Goal: Task Accomplishment & Management: Use online tool/utility

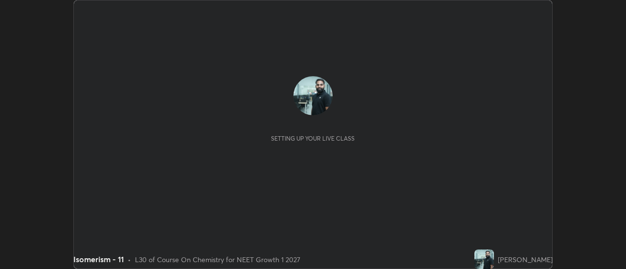
scroll to position [269, 625]
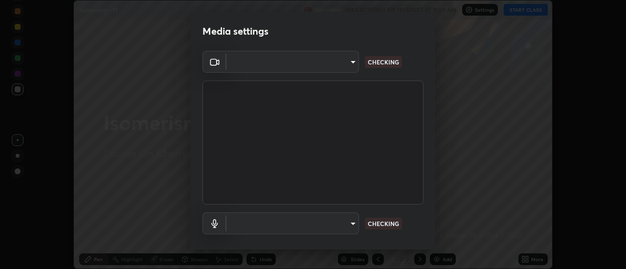
type input "985e4b1f72fc3b9494b48cef3b79fe3b682f9ae0bb15c20acfe574fe2aaad349"
type input "265cf534b138bf87f319f365071951407b00c29418ffc0cf12ee2ca8a10caa95"
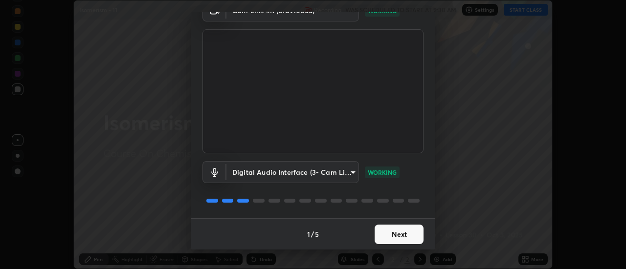
click at [394, 237] on button "Next" at bounding box center [399, 235] width 49 height 20
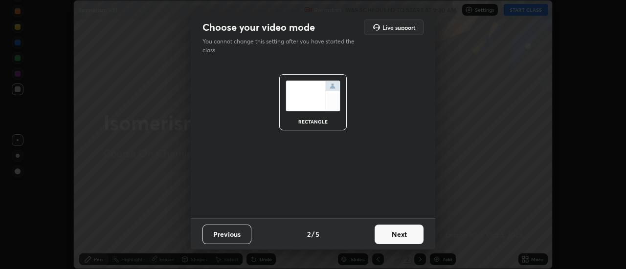
scroll to position [0, 0]
click at [394, 236] on button "Next" at bounding box center [399, 235] width 49 height 20
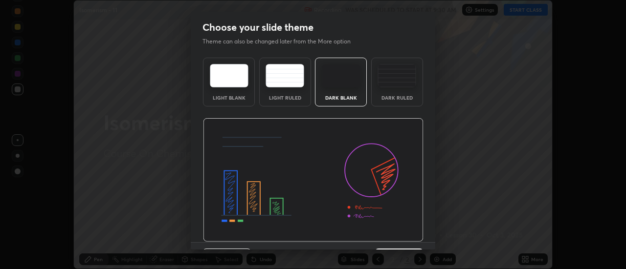
click at [400, 237] on img at bounding box center [313, 180] width 221 height 124
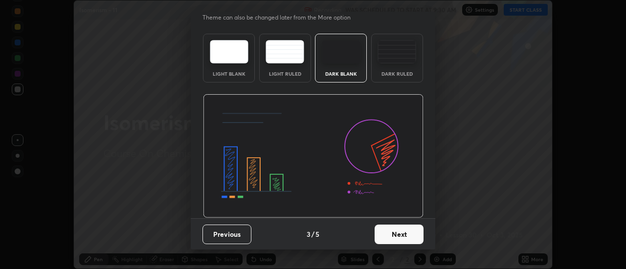
click at [402, 242] on button "Next" at bounding box center [399, 235] width 49 height 20
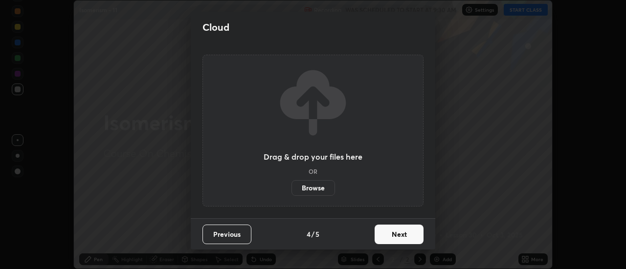
click at [397, 235] on button "Next" at bounding box center [399, 235] width 49 height 20
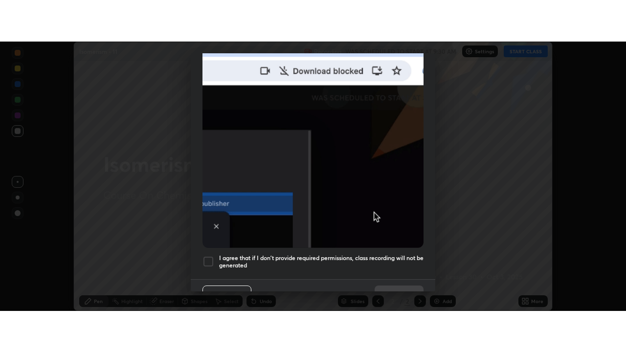
scroll to position [251, 0]
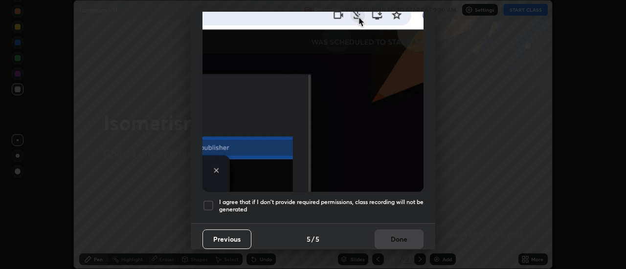
click at [377, 205] on h5 "I agree that if I don't provide required permissions, class recording will not …" at bounding box center [321, 206] width 204 height 15
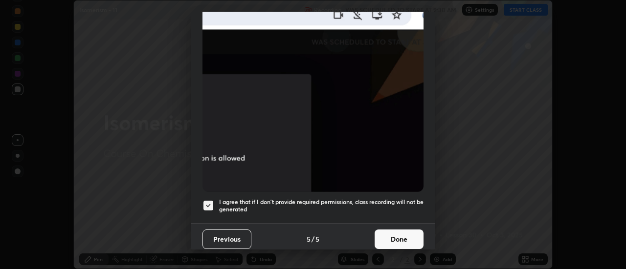
click at [401, 234] on button "Done" at bounding box center [399, 240] width 49 height 20
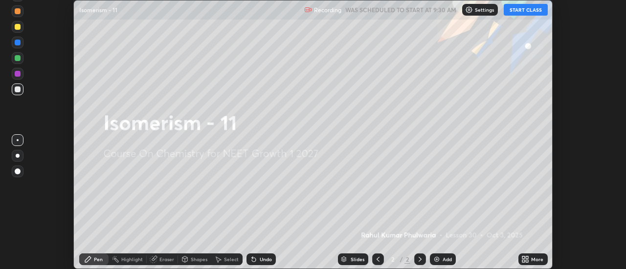
click at [524, 261] on icon at bounding box center [523, 261] width 2 height 2
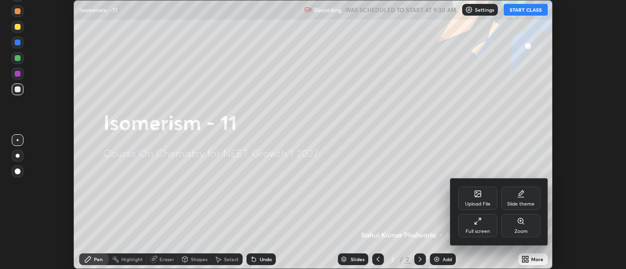
click at [480, 225] on div "Full screen" at bounding box center [477, 225] width 39 height 23
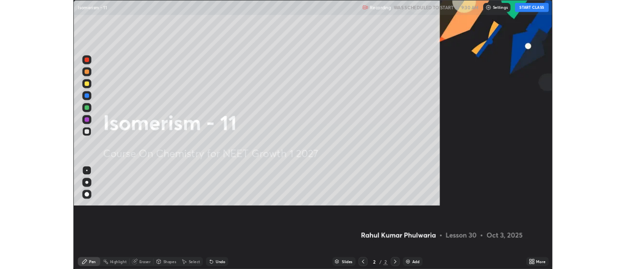
scroll to position [352, 626]
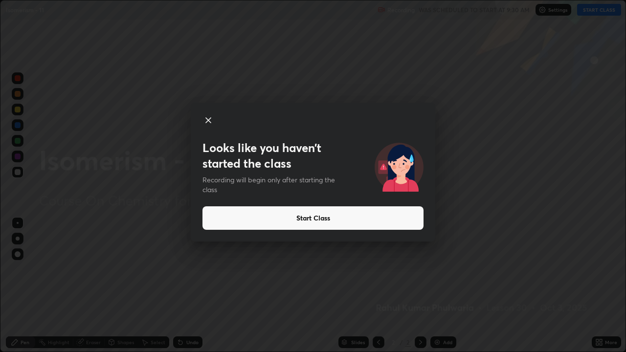
click at [406, 218] on button "Start Class" at bounding box center [312, 217] width 221 height 23
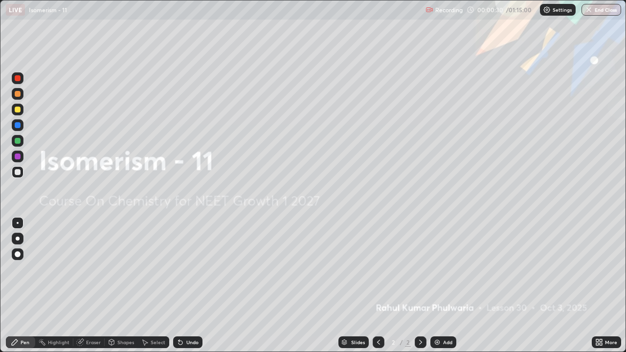
click at [435, 269] on div "Add" at bounding box center [443, 342] width 26 height 12
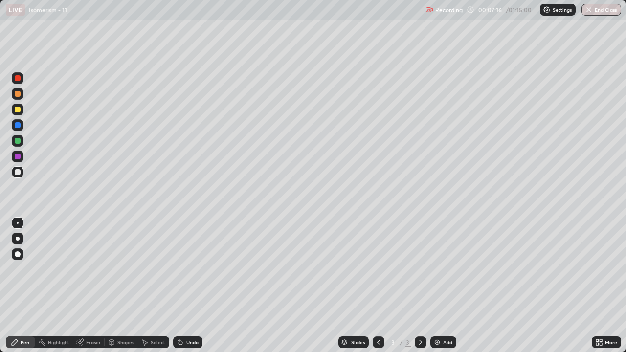
click at [193, 269] on div "Undo" at bounding box center [192, 342] width 12 height 5
click at [190, 269] on div "Undo" at bounding box center [192, 342] width 12 height 5
click at [190, 269] on div "Undo" at bounding box center [187, 342] width 29 height 12
click at [191, 269] on div "Undo" at bounding box center [187, 342] width 29 height 12
click at [192, 269] on div "Undo" at bounding box center [187, 342] width 29 height 12
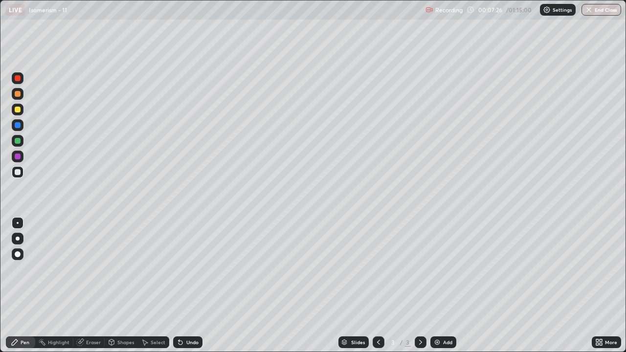
click at [193, 269] on div "Undo" at bounding box center [187, 342] width 29 height 12
click at [196, 269] on div "Undo" at bounding box center [187, 342] width 29 height 12
click at [18, 112] on div at bounding box center [18, 110] width 6 height 6
click at [18, 173] on div at bounding box center [18, 172] width 6 height 6
click at [18, 114] on div at bounding box center [18, 110] width 12 height 12
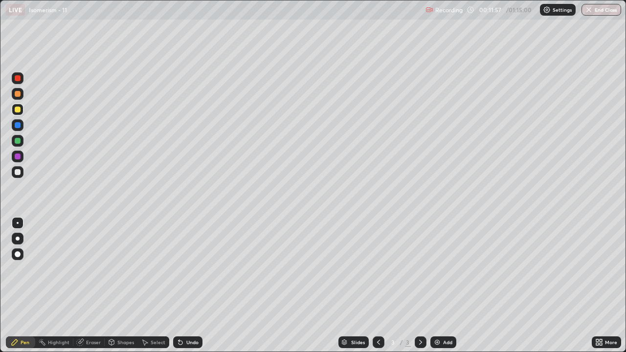
click at [93, 269] on div "Eraser" at bounding box center [93, 342] width 15 height 5
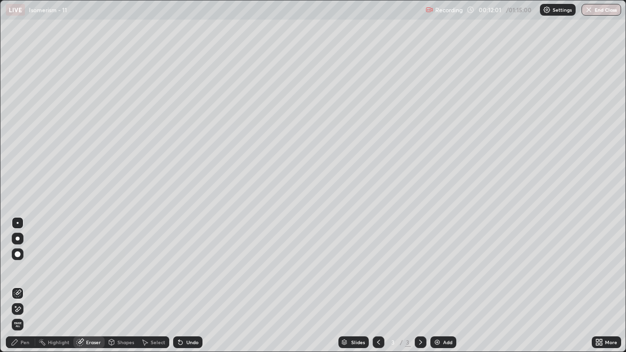
click at [30, 269] on div "Pen" at bounding box center [20, 342] width 29 height 12
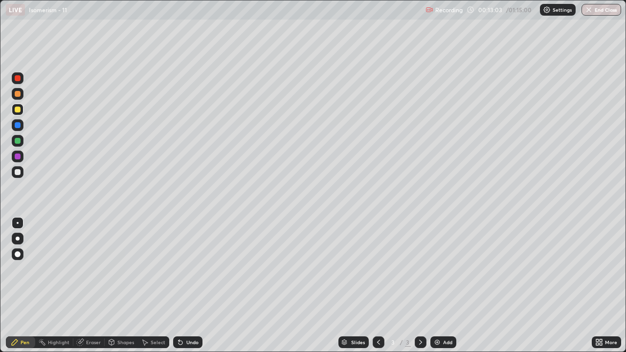
click at [182, 269] on icon at bounding box center [181, 342] width 8 height 8
click at [181, 269] on div "Undo" at bounding box center [187, 342] width 29 height 12
click at [13, 177] on div at bounding box center [18, 172] width 12 height 12
click at [437, 269] on img at bounding box center [437, 342] width 8 height 8
click at [179, 269] on icon at bounding box center [180, 343] width 4 height 4
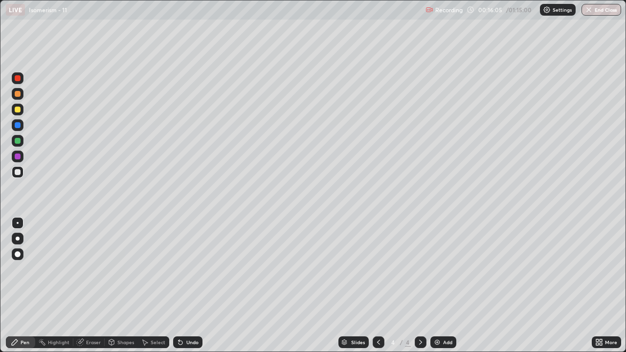
click at [182, 269] on icon at bounding box center [181, 342] width 8 height 8
click at [183, 269] on icon at bounding box center [181, 342] width 8 height 8
click at [186, 269] on div "Undo" at bounding box center [192, 342] width 12 height 5
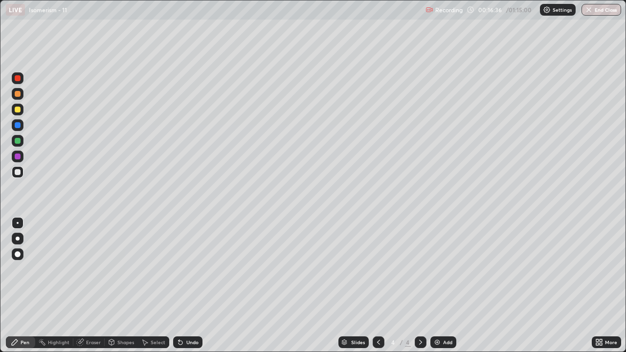
click at [187, 269] on div "Undo" at bounding box center [187, 342] width 29 height 12
click at [188, 269] on div "Undo" at bounding box center [192, 342] width 12 height 5
click at [16, 111] on div at bounding box center [18, 110] width 6 height 6
click at [15, 173] on div at bounding box center [18, 172] width 6 height 6
click at [183, 269] on div "Undo" at bounding box center [187, 342] width 29 height 12
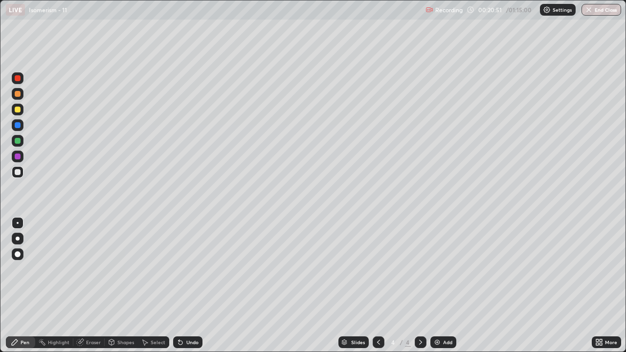
click at [439, 269] on img at bounding box center [437, 342] width 8 height 8
click at [187, 269] on div "Undo" at bounding box center [187, 342] width 29 height 12
click at [90, 269] on div "Eraser" at bounding box center [93, 342] width 15 height 5
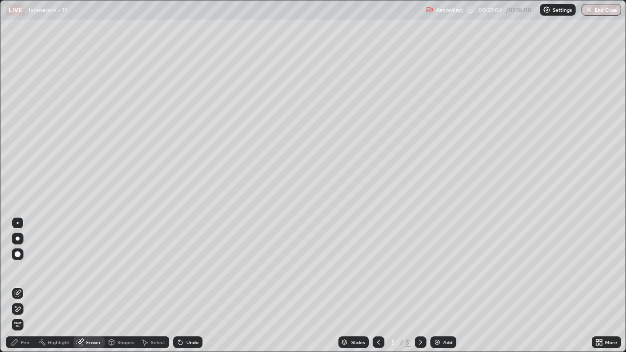
click at [28, 269] on div "Pen" at bounding box center [25, 342] width 9 height 5
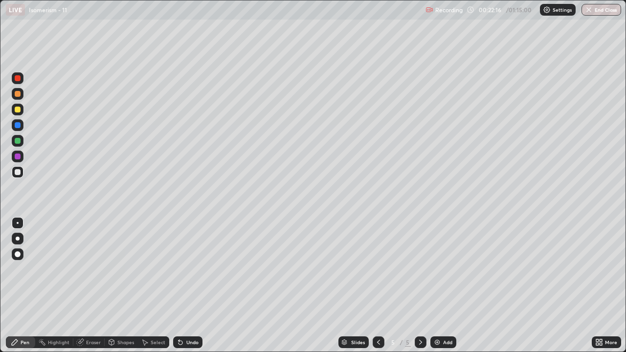
click at [84, 269] on div "Eraser" at bounding box center [88, 342] width 31 height 12
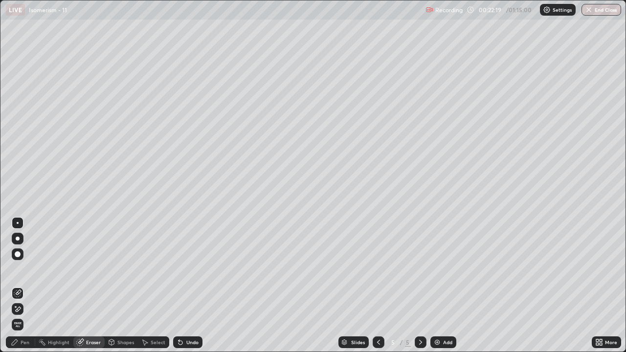
click at [26, 269] on div "Pen" at bounding box center [25, 342] width 9 height 5
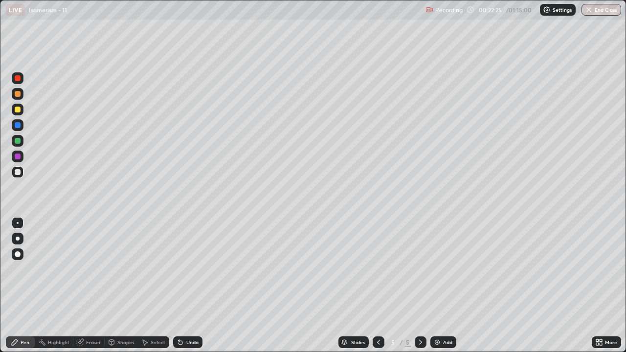
click at [19, 112] on div at bounding box center [18, 110] width 6 height 6
click at [182, 269] on icon at bounding box center [181, 342] width 8 height 8
click at [84, 269] on div "Eraser" at bounding box center [88, 342] width 31 height 12
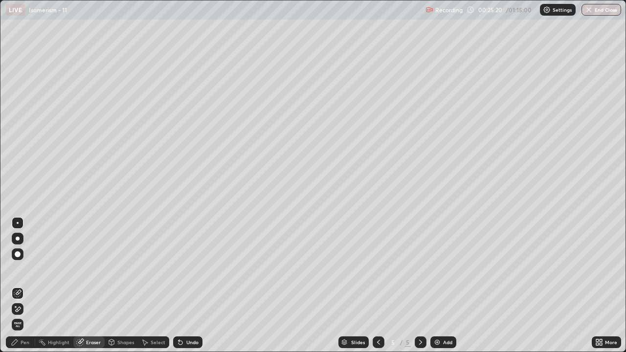
click at [27, 269] on div "Pen" at bounding box center [25, 342] width 9 height 5
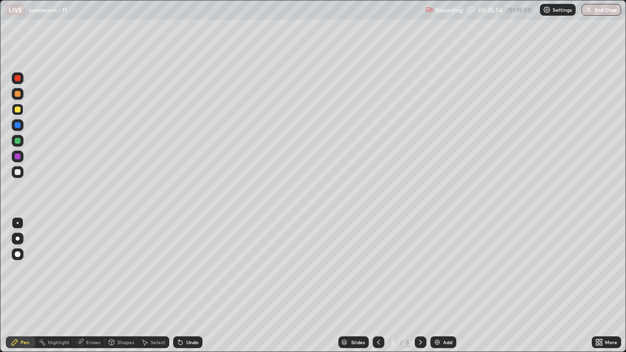
click at [19, 174] on div at bounding box center [18, 172] width 6 height 6
click at [97, 269] on div "Eraser" at bounding box center [93, 342] width 15 height 5
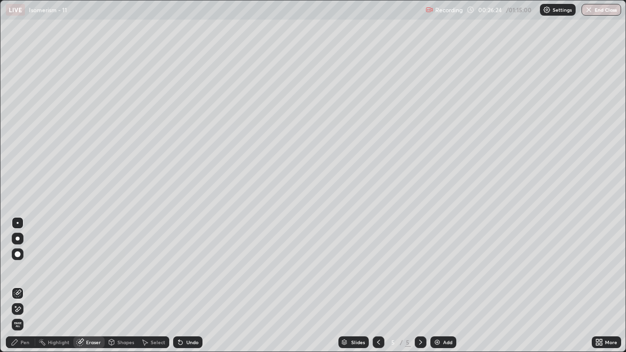
click at [23, 269] on div "Pen" at bounding box center [20, 342] width 29 height 12
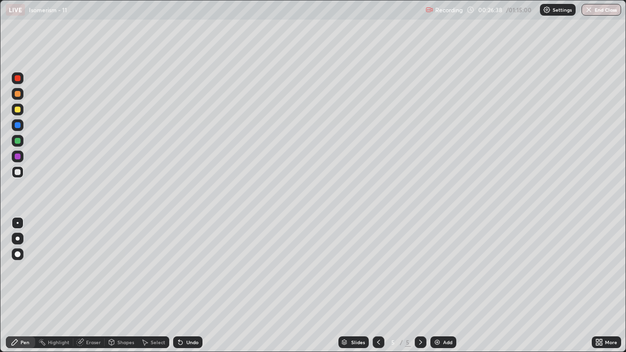
click at [90, 269] on div "Eraser" at bounding box center [93, 342] width 15 height 5
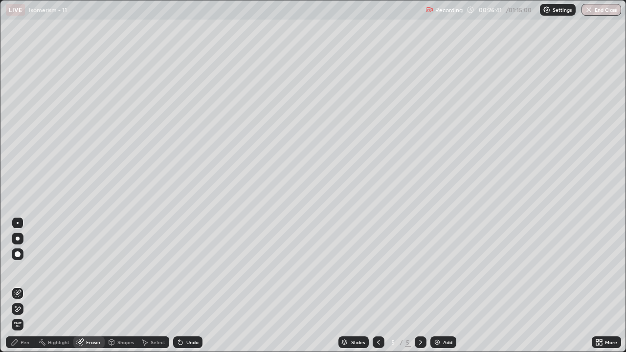
click at [24, 269] on div "Pen" at bounding box center [25, 342] width 9 height 5
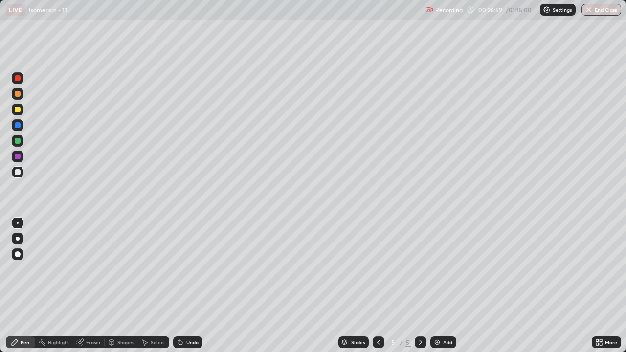
click at [90, 269] on div "Eraser" at bounding box center [93, 342] width 15 height 5
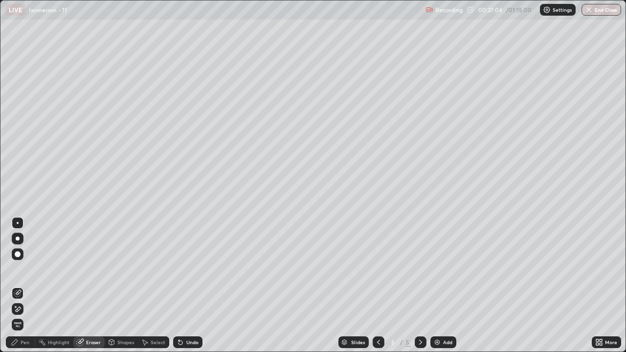
click at [24, 269] on div "Pen" at bounding box center [20, 342] width 29 height 12
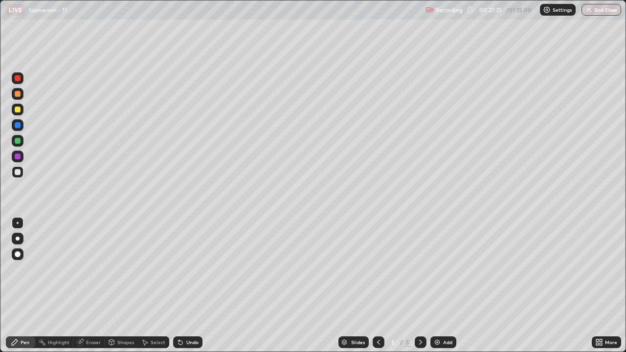
click at [17, 112] on div at bounding box center [18, 110] width 6 height 6
click at [83, 269] on icon at bounding box center [80, 341] width 5 height 5
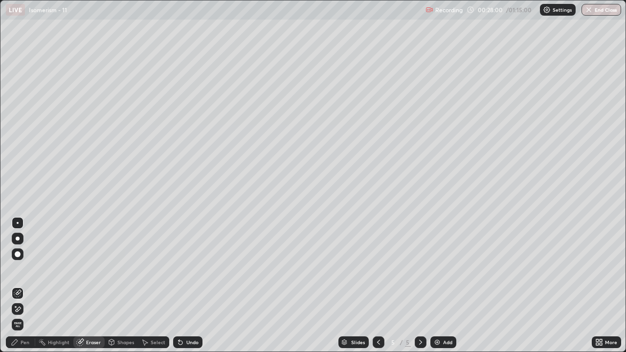
click at [28, 269] on div "Pen" at bounding box center [25, 342] width 9 height 5
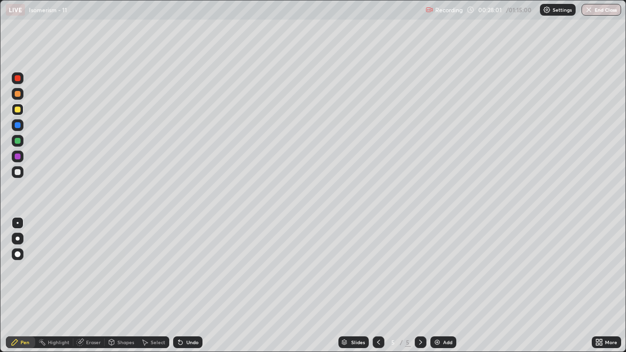
click at [19, 173] on div at bounding box center [18, 172] width 6 height 6
click at [16, 111] on div at bounding box center [18, 110] width 6 height 6
click at [13, 171] on div at bounding box center [18, 172] width 12 height 12
click at [15, 108] on div at bounding box center [18, 110] width 6 height 6
click at [20, 171] on div at bounding box center [18, 172] width 6 height 6
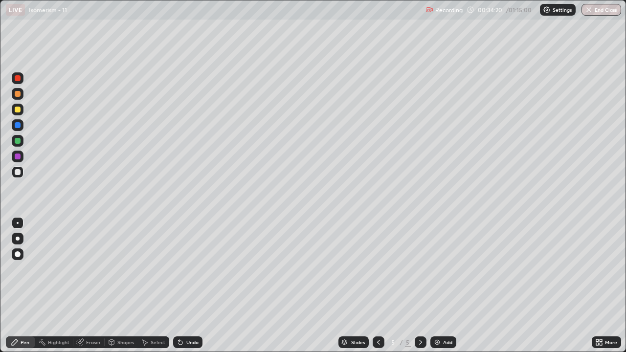
click at [439, 269] on img at bounding box center [437, 342] width 8 height 8
click at [89, 269] on div "Eraser" at bounding box center [88, 342] width 31 height 12
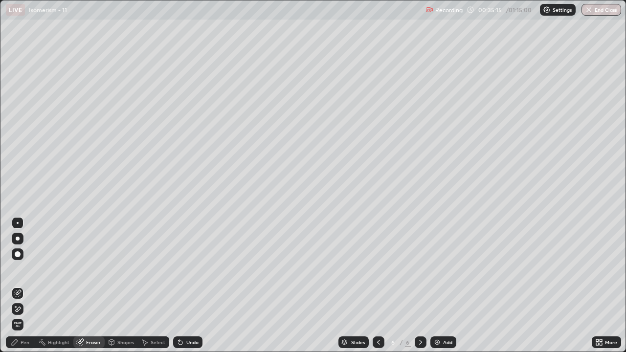
click at [24, 269] on div "Pen" at bounding box center [25, 342] width 9 height 5
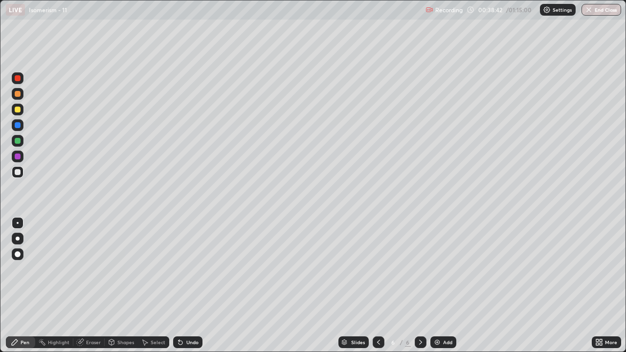
click at [17, 110] on div at bounding box center [18, 110] width 6 height 6
click at [18, 172] on div at bounding box center [18, 172] width 6 height 6
click at [436, 269] on img at bounding box center [437, 342] width 8 height 8
click at [177, 269] on icon at bounding box center [181, 342] width 8 height 8
click at [192, 269] on div "Undo" at bounding box center [187, 342] width 29 height 12
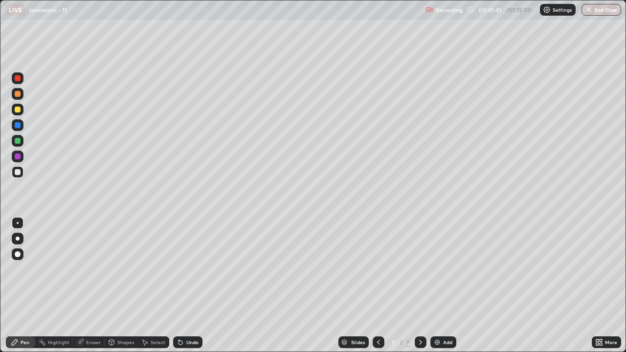
click at [193, 269] on div "Undo" at bounding box center [192, 342] width 12 height 5
click at [193, 269] on div "Undo" at bounding box center [187, 342] width 29 height 12
click at [18, 113] on div at bounding box center [18, 110] width 12 height 12
click at [16, 177] on div at bounding box center [18, 172] width 12 height 12
click at [436, 269] on img at bounding box center [437, 342] width 8 height 8
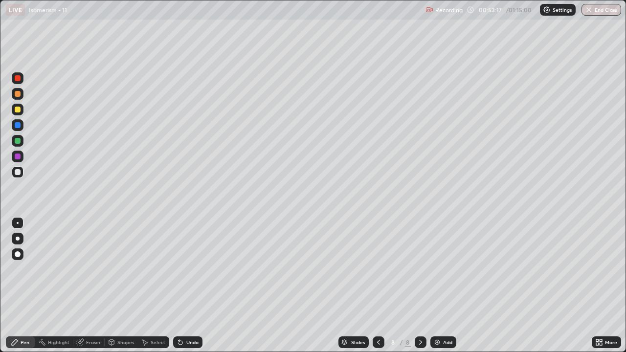
click at [192, 269] on div "Undo" at bounding box center [192, 342] width 12 height 5
click at [195, 269] on div "Undo" at bounding box center [187, 342] width 29 height 12
click at [187, 269] on div "Undo" at bounding box center [192, 342] width 12 height 5
click at [189, 269] on div "Undo" at bounding box center [192, 342] width 12 height 5
click at [191, 269] on div "Undo" at bounding box center [192, 342] width 12 height 5
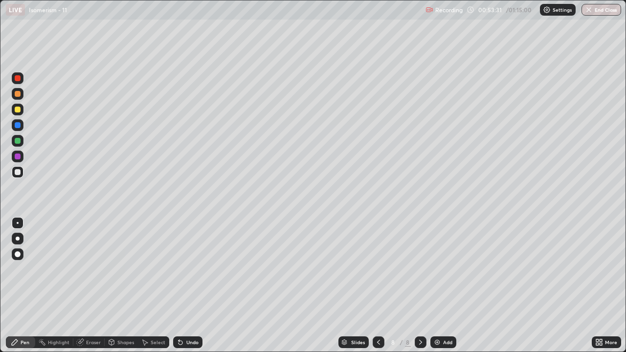
click at [191, 269] on div "Undo" at bounding box center [187, 342] width 29 height 12
click at [191, 269] on div "Undo" at bounding box center [192, 342] width 12 height 5
click at [187, 269] on div "Undo" at bounding box center [187, 342] width 29 height 12
click at [189, 269] on div "Undo" at bounding box center [192, 342] width 12 height 5
click at [190, 269] on div "Undo" at bounding box center [187, 342] width 29 height 12
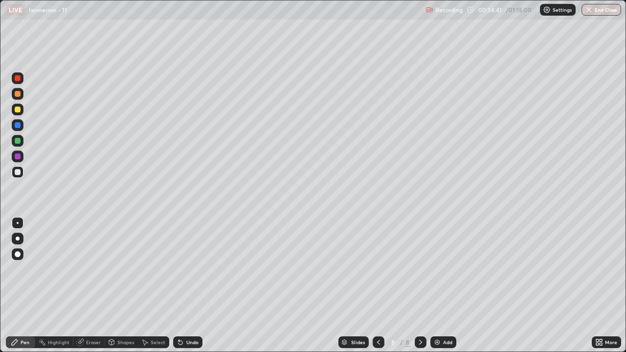
click at [18, 112] on div at bounding box center [18, 110] width 6 height 6
click at [183, 269] on div "Undo" at bounding box center [187, 342] width 29 height 12
click at [180, 269] on icon at bounding box center [180, 343] width 4 height 4
click at [178, 269] on icon at bounding box center [180, 343] width 4 height 4
click at [179, 269] on icon at bounding box center [180, 343] width 4 height 4
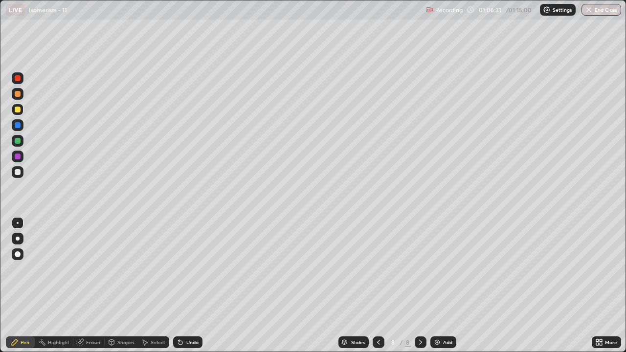
click at [191, 269] on div "Undo" at bounding box center [192, 342] width 12 height 5
click at [188, 269] on div "Undo" at bounding box center [187, 342] width 29 height 12
click at [187, 269] on div "Undo" at bounding box center [187, 342] width 29 height 12
click at [186, 269] on div "Undo" at bounding box center [192, 342] width 12 height 5
click at [16, 171] on div at bounding box center [18, 172] width 6 height 6
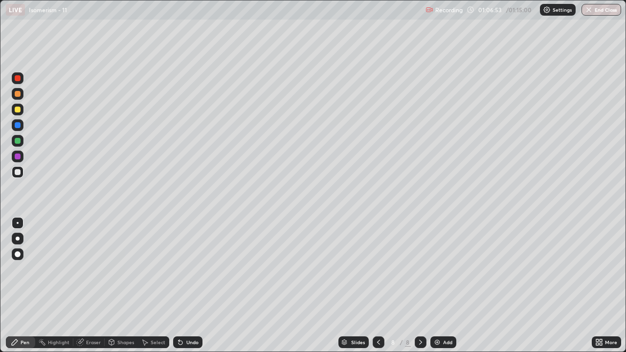
click at [18, 108] on div at bounding box center [18, 110] width 6 height 6
click at [19, 173] on div at bounding box center [18, 172] width 6 height 6
click at [438, 269] on div "Add" at bounding box center [443, 342] width 26 height 12
click at [19, 111] on div at bounding box center [18, 110] width 6 height 6
click at [18, 93] on div at bounding box center [18, 94] width 6 height 6
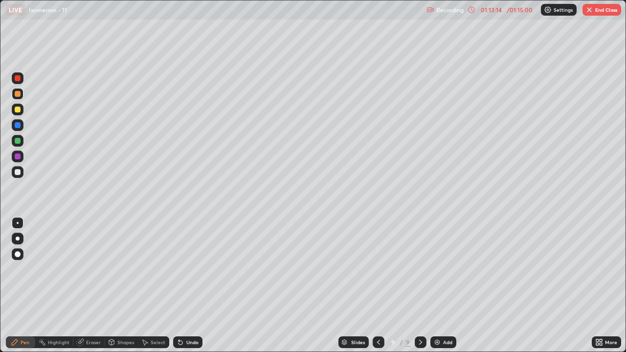
click at [87, 269] on div "Eraser" at bounding box center [93, 342] width 15 height 5
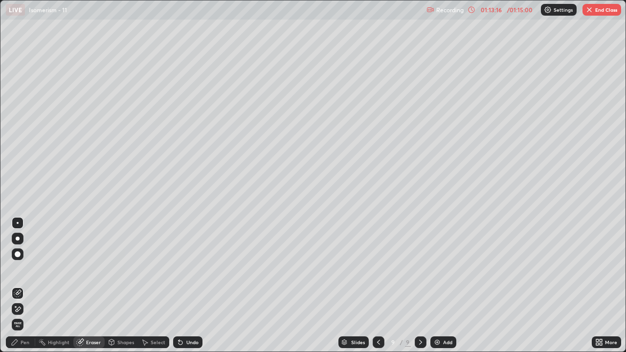
click at [26, 269] on div "Pen" at bounding box center [25, 342] width 9 height 5
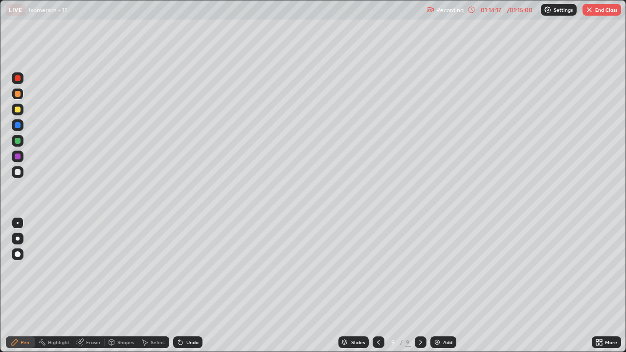
click at [595, 12] on button "End Class" at bounding box center [601, 10] width 39 height 12
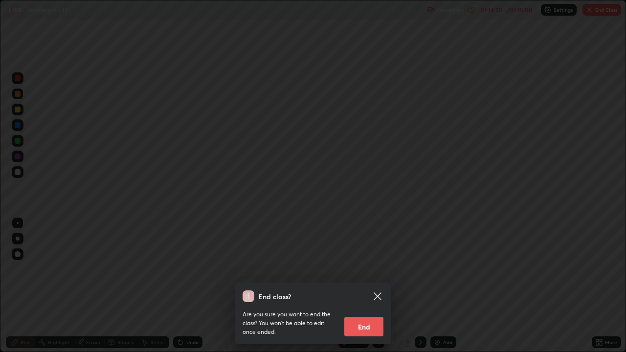
click at [487, 215] on div "End class? Are you sure you want to end the class? You won’t be able to edit on…" at bounding box center [313, 176] width 626 height 352
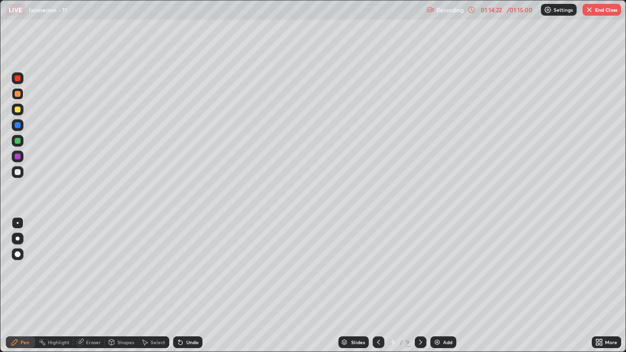
click at [373, 269] on div at bounding box center [379, 342] width 12 height 12
click at [376, 269] on div at bounding box center [379, 342] width 12 height 12
click at [373, 269] on div at bounding box center [379, 342] width 12 height 12
click at [599, 9] on button "End Class" at bounding box center [601, 10] width 39 height 12
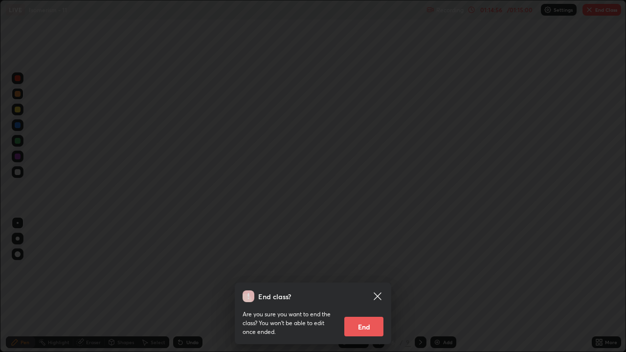
click at [375, 269] on button "End" at bounding box center [363, 327] width 39 height 20
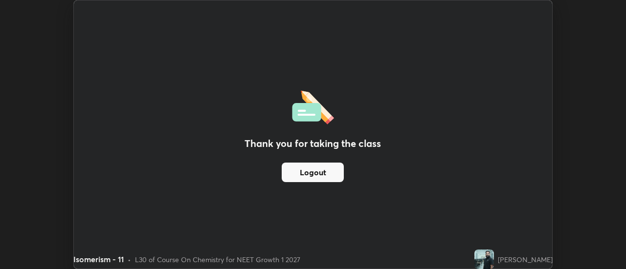
scroll to position [48634, 48278]
